Goal: Transaction & Acquisition: Purchase product/service

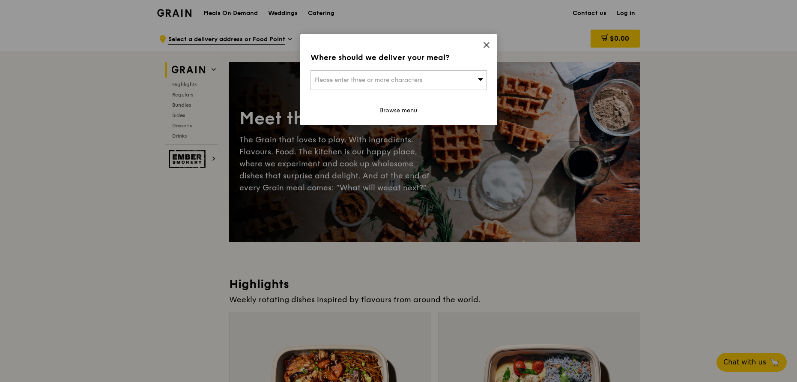
click at [485, 48] on icon at bounding box center [487, 45] width 8 height 8
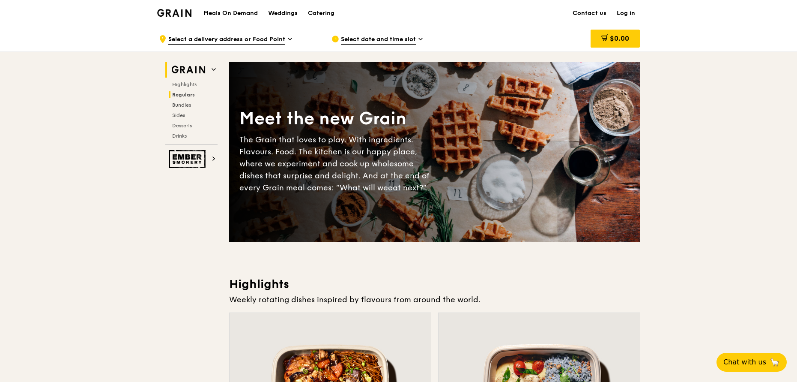
click at [180, 96] on span "Regulars" at bounding box center [183, 95] width 23 height 6
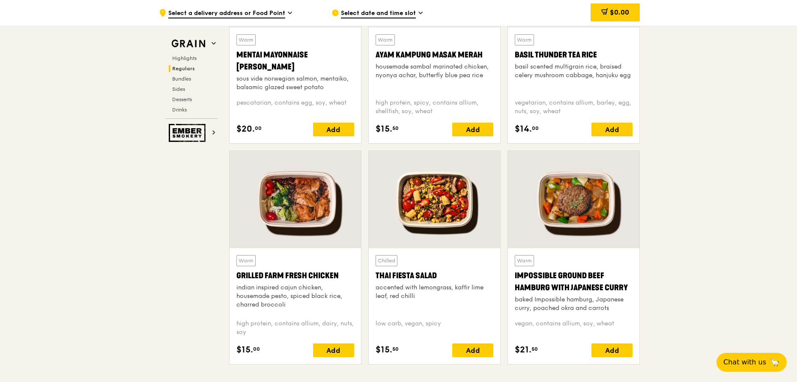
scroll to position [864, 0]
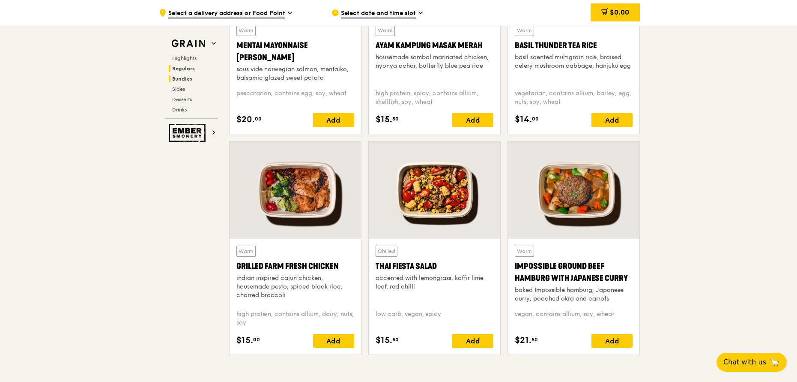
click at [186, 81] on span "Bundles" at bounding box center [182, 79] width 20 height 6
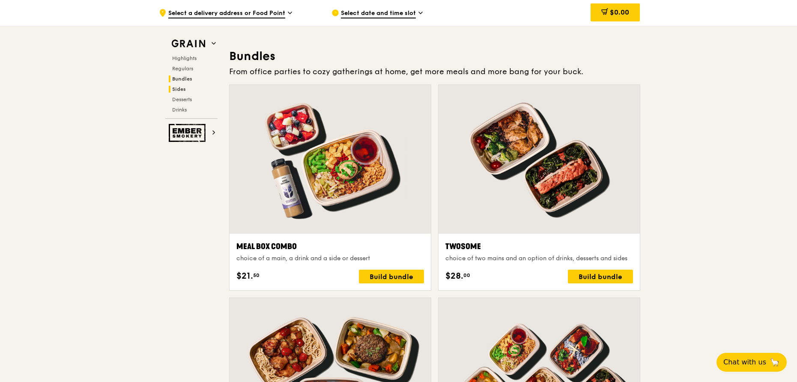
scroll to position [1225, 0]
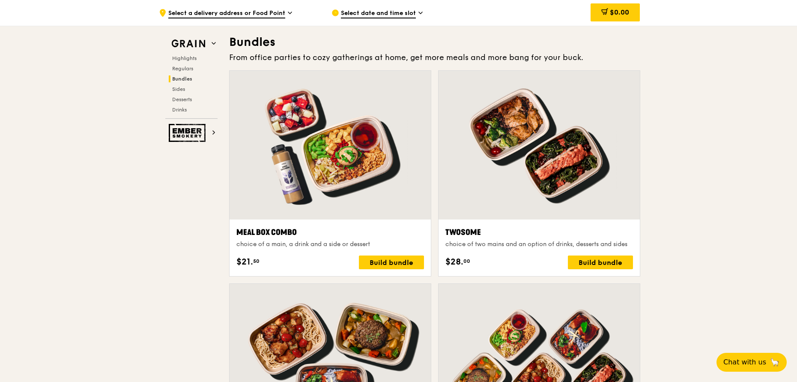
click at [245, 18] on div ".cls-1 { fill: none; stroke: #fff; stroke-linecap: round; stroke-linejoin: roun…" at bounding box center [238, 13] width 159 height 26
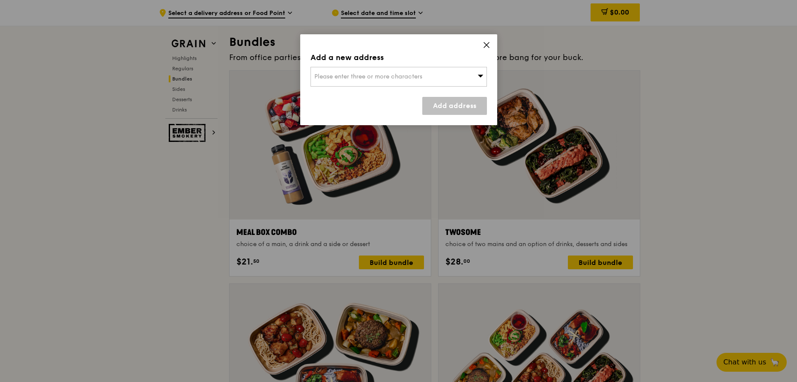
click at [446, 79] on div "Please enter three or more characters" at bounding box center [399, 77] width 177 height 20
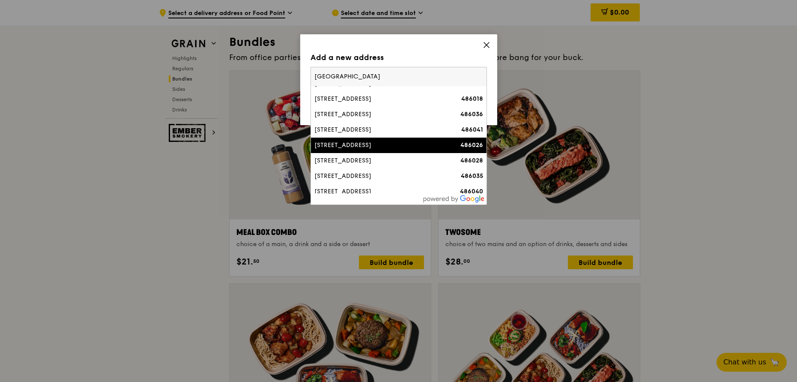
scroll to position [154, 0]
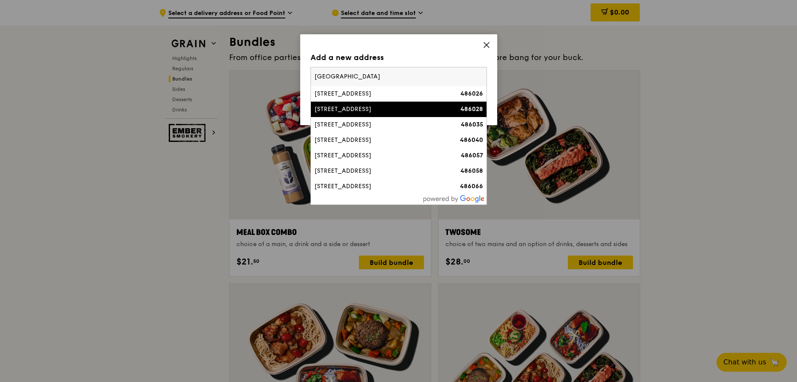
type input "[GEOGRAPHIC_DATA]"
click at [370, 114] on div "[STREET_ADDRESS]" at bounding box center [377, 109] width 127 height 9
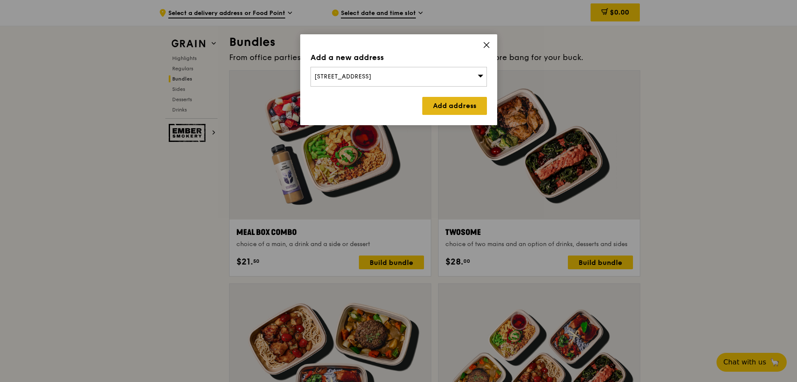
click at [440, 103] on link "Add address" at bounding box center [454, 106] width 65 height 18
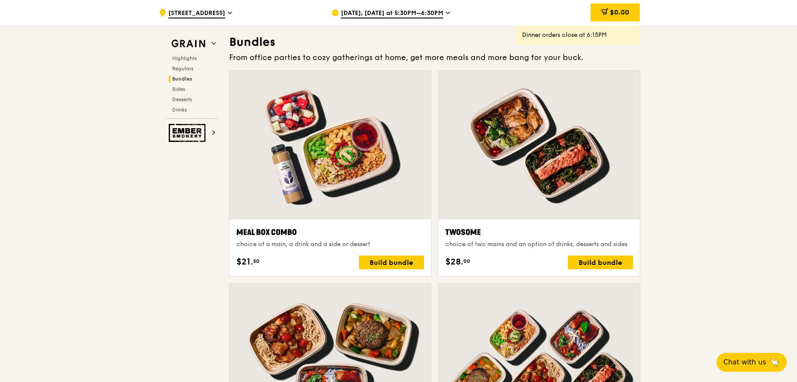
click at [404, 17] on span "[DATE], [DATE] at 5:30PM–6:30PM" at bounding box center [392, 13] width 102 height 9
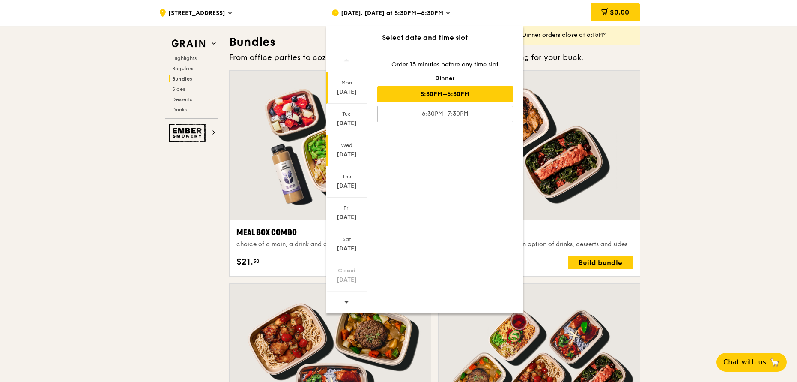
click at [343, 153] on div "[DATE]" at bounding box center [347, 154] width 38 height 9
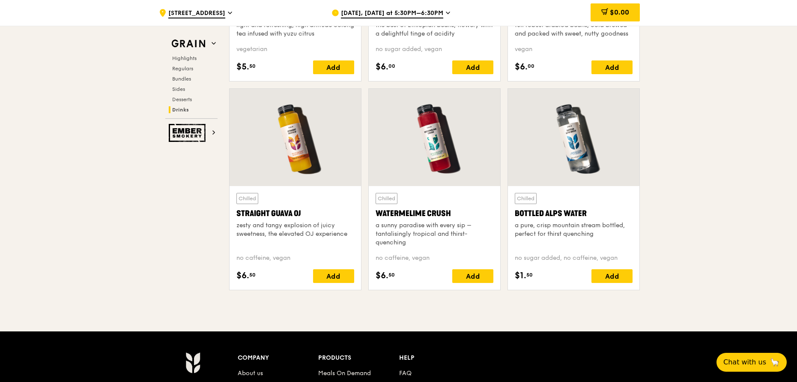
scroll to position [3525, 0]
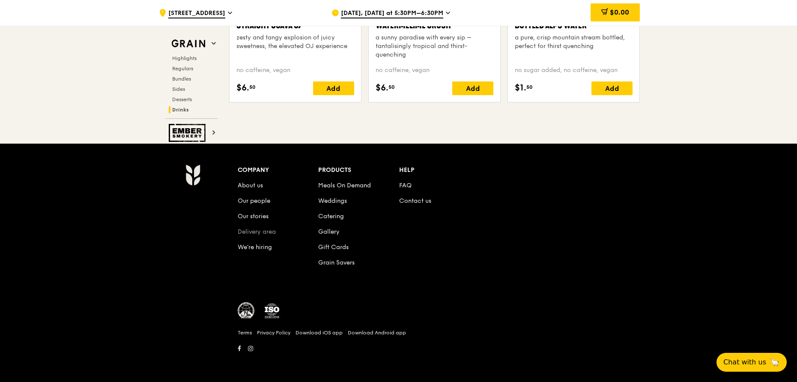
click at [252, 231] on link "Delivery area" at bounding box center [257, 231] width 38 height 7
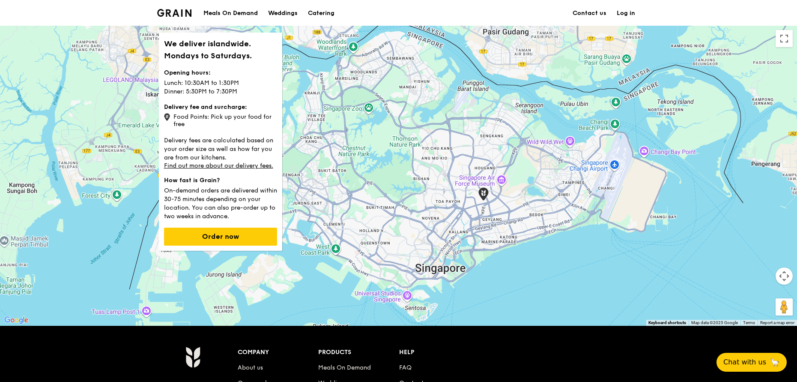
scroll to position [103, 0]
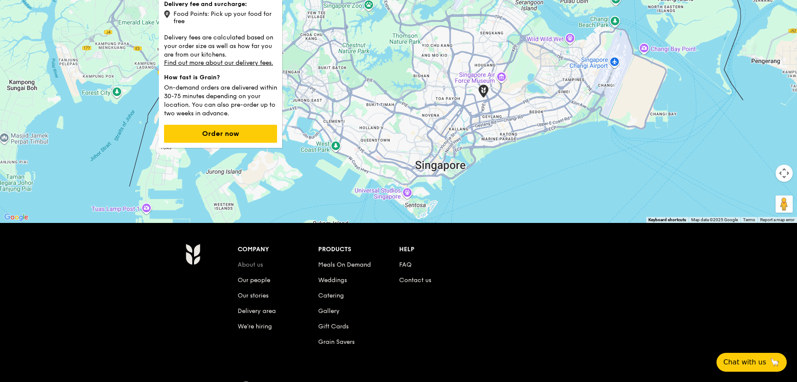
click at [251, 265] on link "About us" at bounding box center [250, 264] width 25 height 7
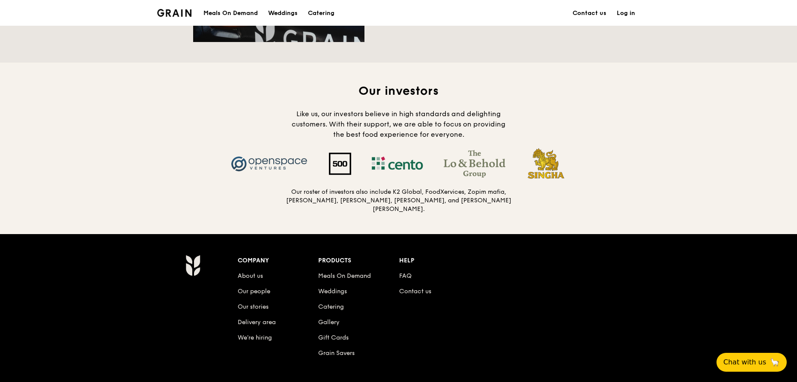
scroll to position [823, 0]
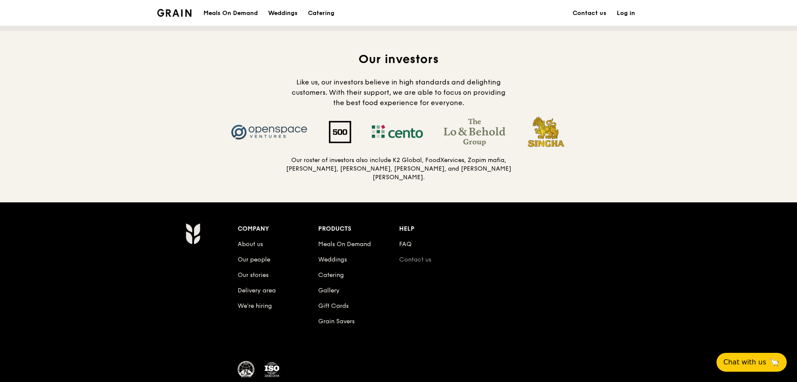
click at [412, 256] on link "Contact us" at bounding box center [415, 259] width 32 height 7
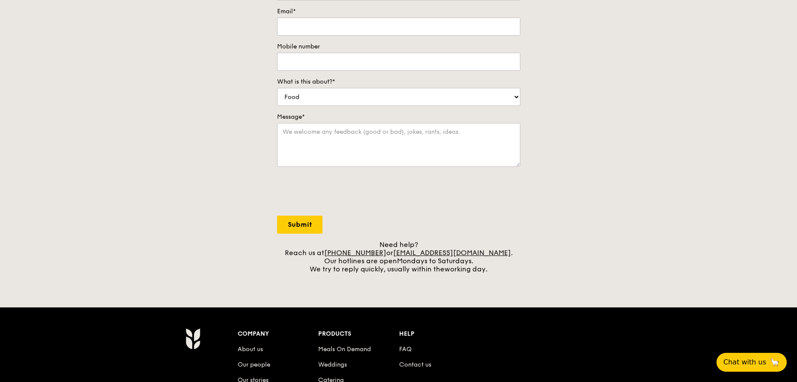
scroll to position [206, 0]
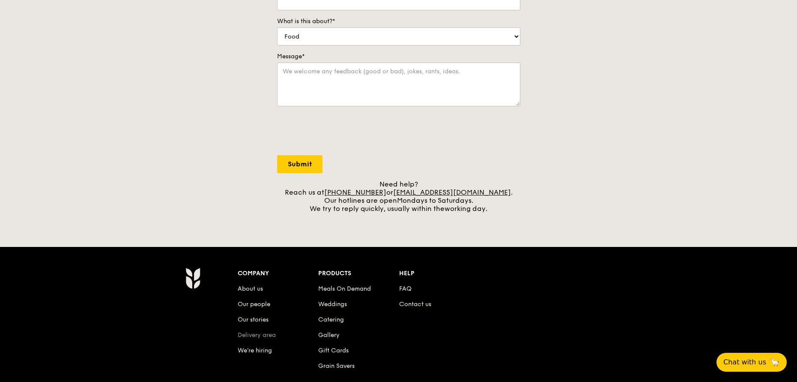
click at [254, 333] on link "Delivery area" at bounding box center [257, 334] width 38 height 7
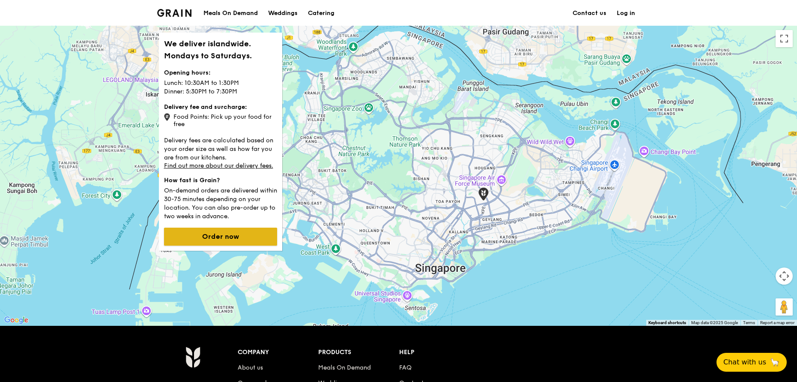
click at [215, 240] on button "Order now" at bounding box center [220, 236] width 113 height 18
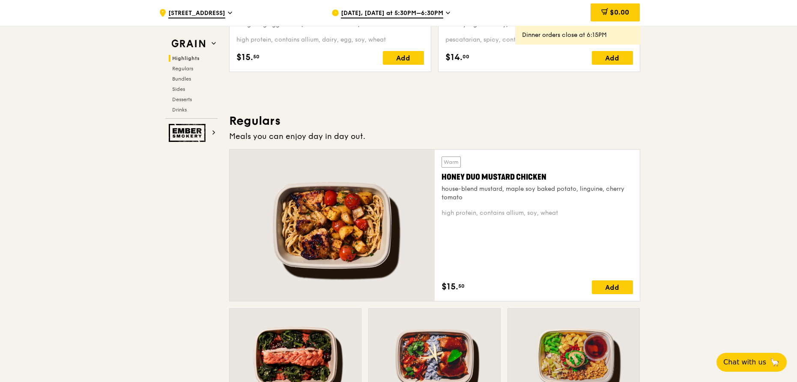
scroll to position [360, 0]
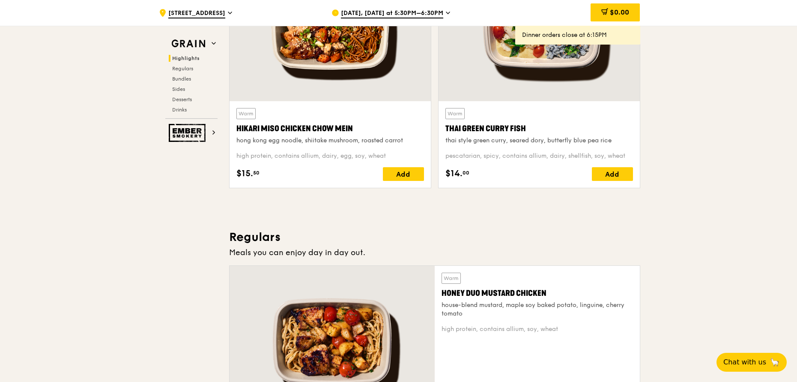
click at [404, 14] on span "[DATE], [DATE] at 5:30PM–6:30PM" at bounding box center [392, 13] width 102 height 9
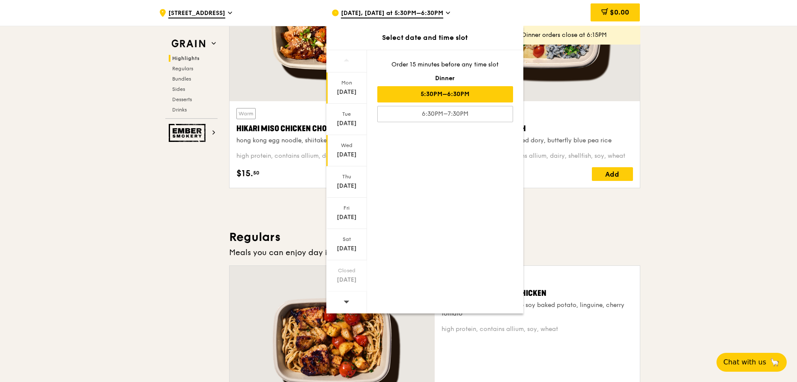
click at [341, 152] on div "[DATE]" at bounding box center [347, 154] width 38 height 9
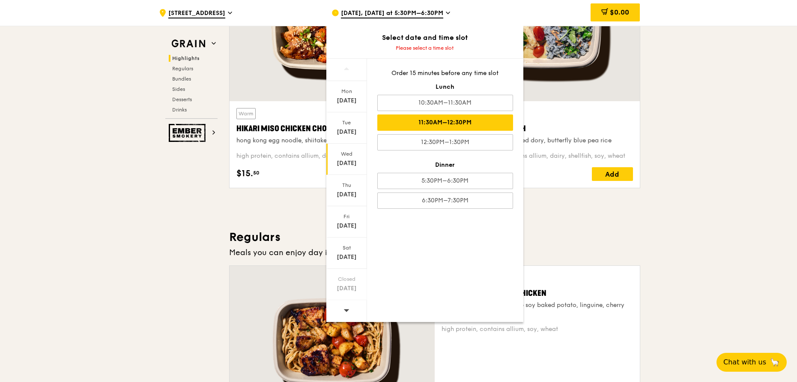
click at [479, 126] on div "11:30AM–12:30PM" at bounding box center [445, 122] width 136 height 16
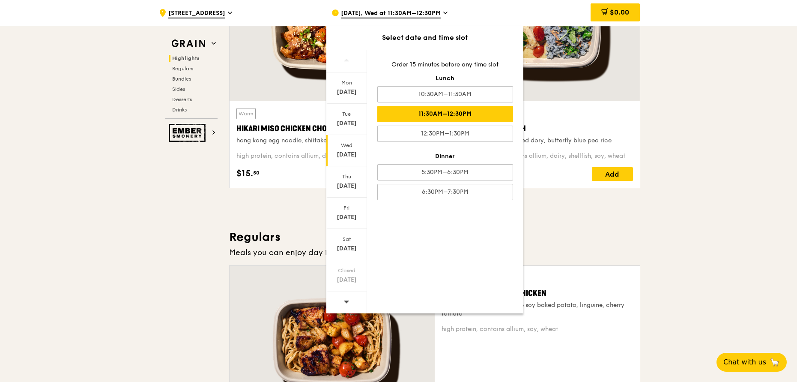
click at [561, 242] on h3 "Regulars" at bounding box center [434, 236] width 411 height 15
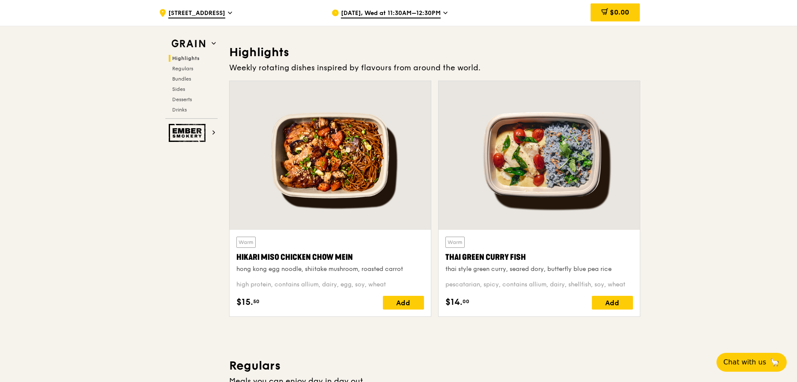
scroll to position [0, 0]
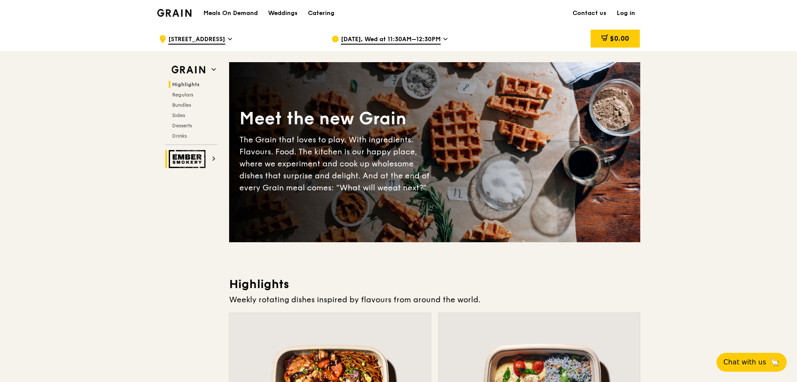
click at [198, 163] on img at bounding box center [188, 159] width 39 height 18
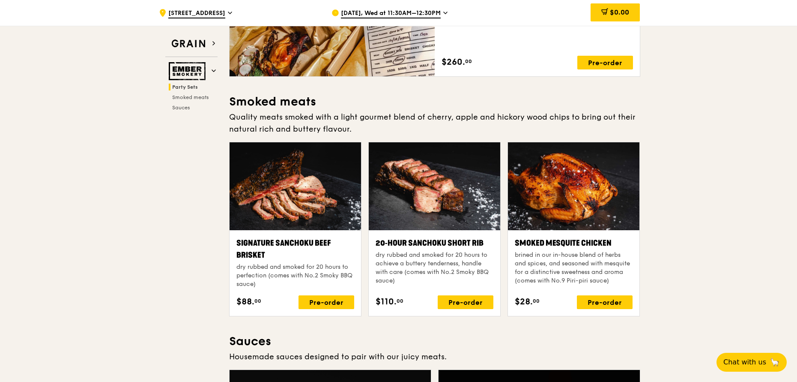
scroll to position [28, 0]
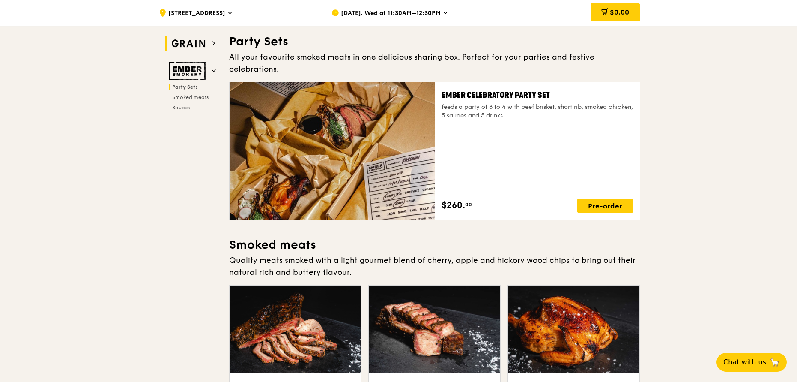
click at [197, 44] on img at bounding box center [188, 43] width 39 height 15
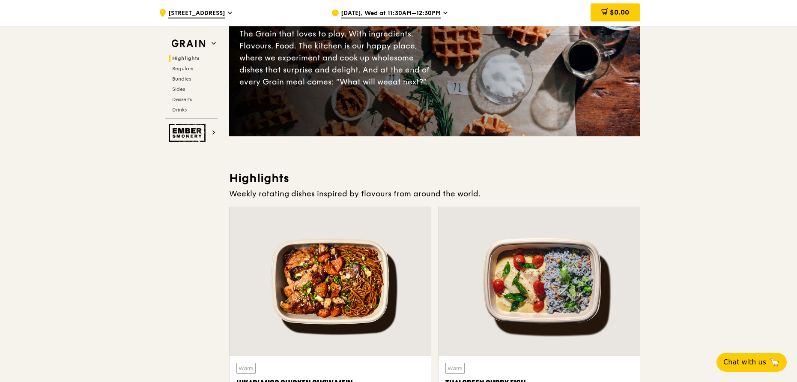
scroll to position [36, 0]
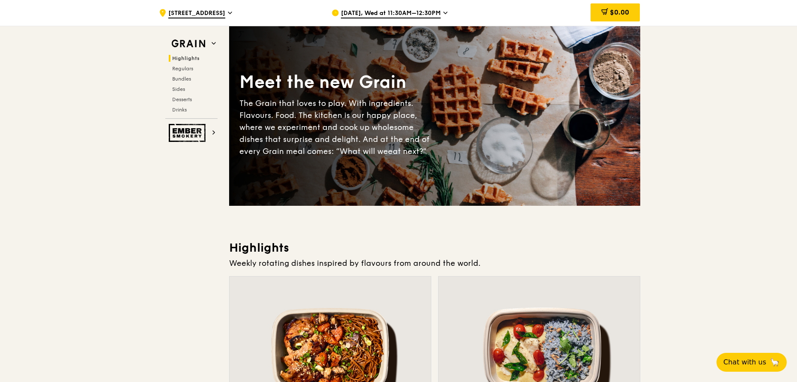
click at [225, 14] on span "[STREET_ADDRESS]" at bounding box center [196, 13] width 57 height 9
